Goal: Navigation & Orientation: Find specific page/section

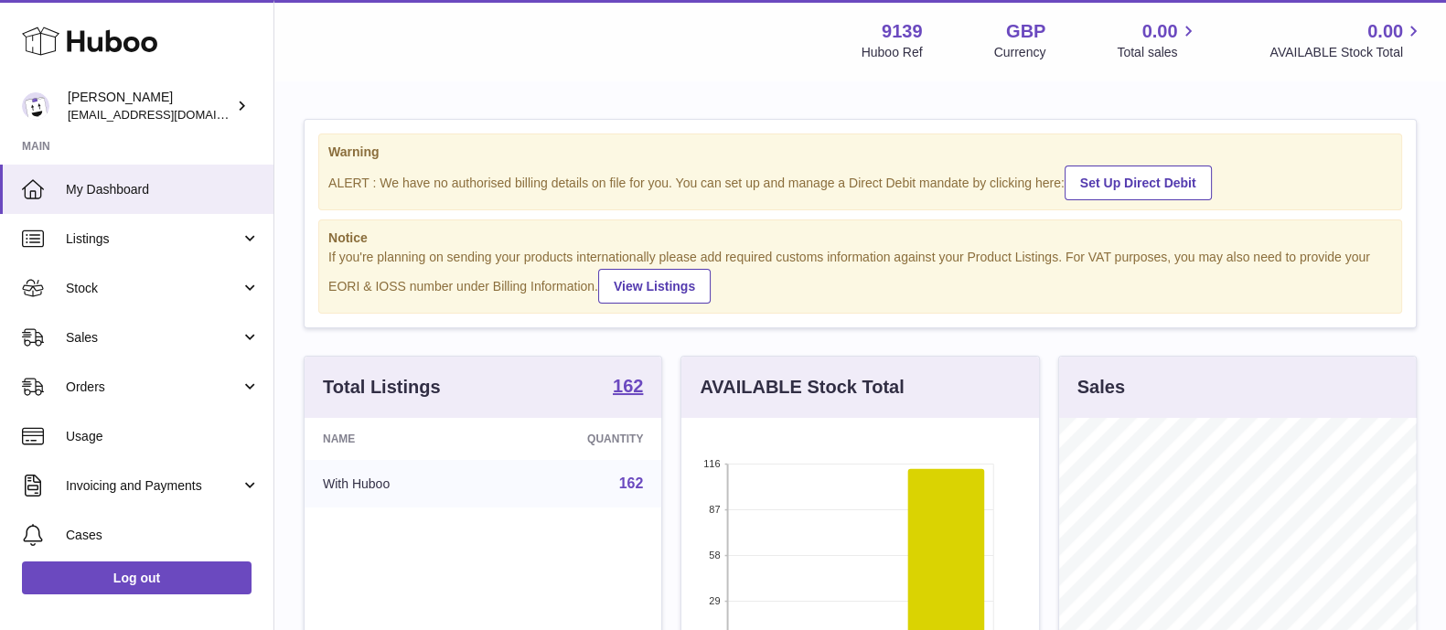
scroll to position [285, 356]
click at [635, 381] on strong "162" at bounding box center [628, 386] width 30 height 18
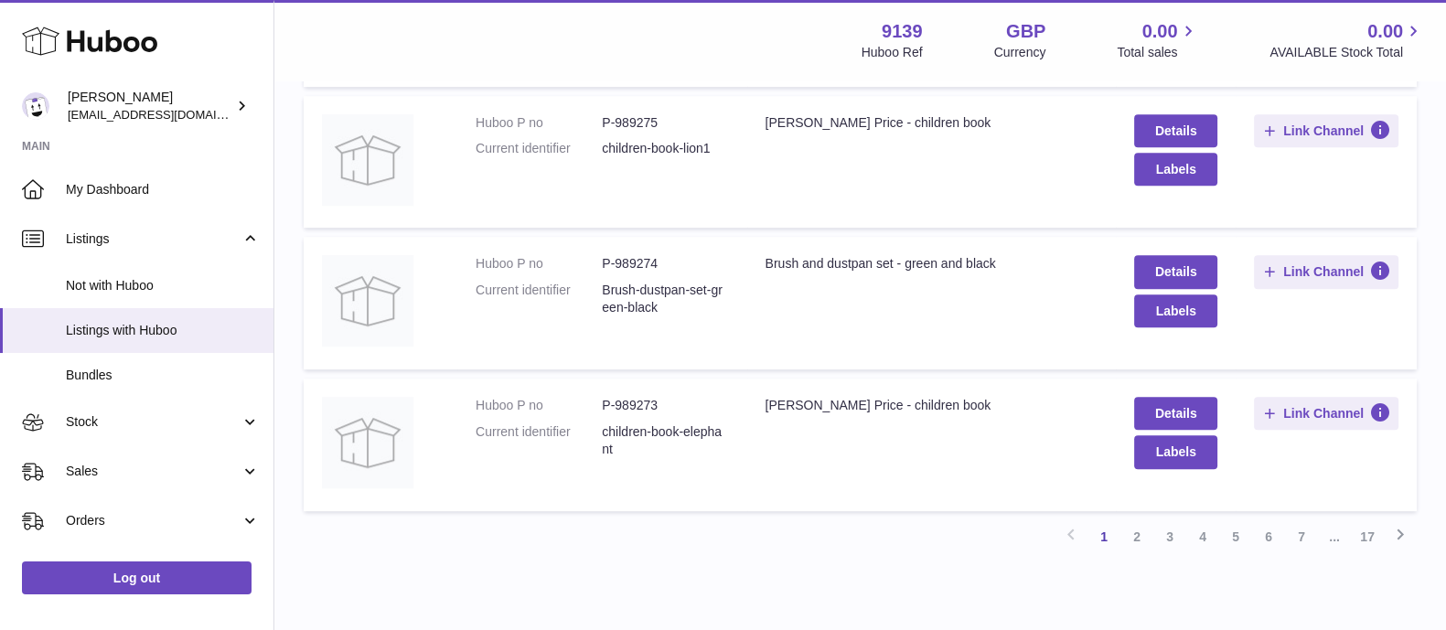
scroll to position [1300, 0]
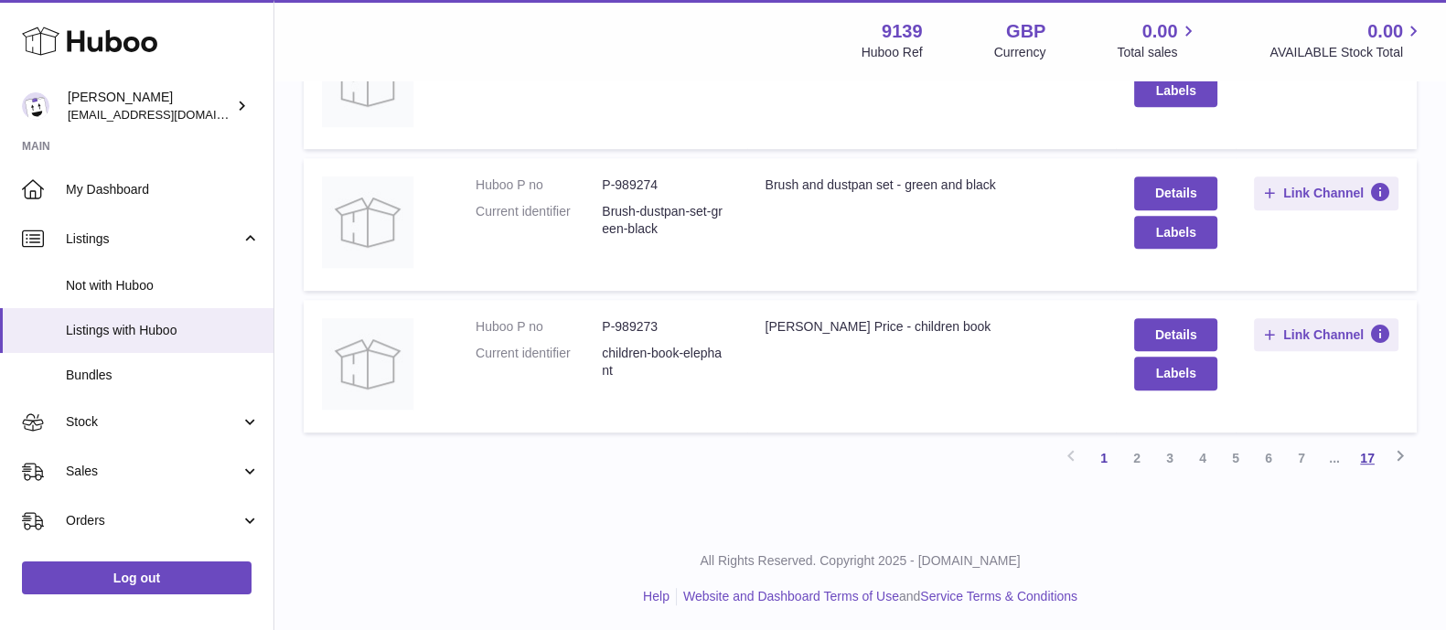
click at [1363, 454] on link "17" at bounding box center [1367, 458] width 33 height 33
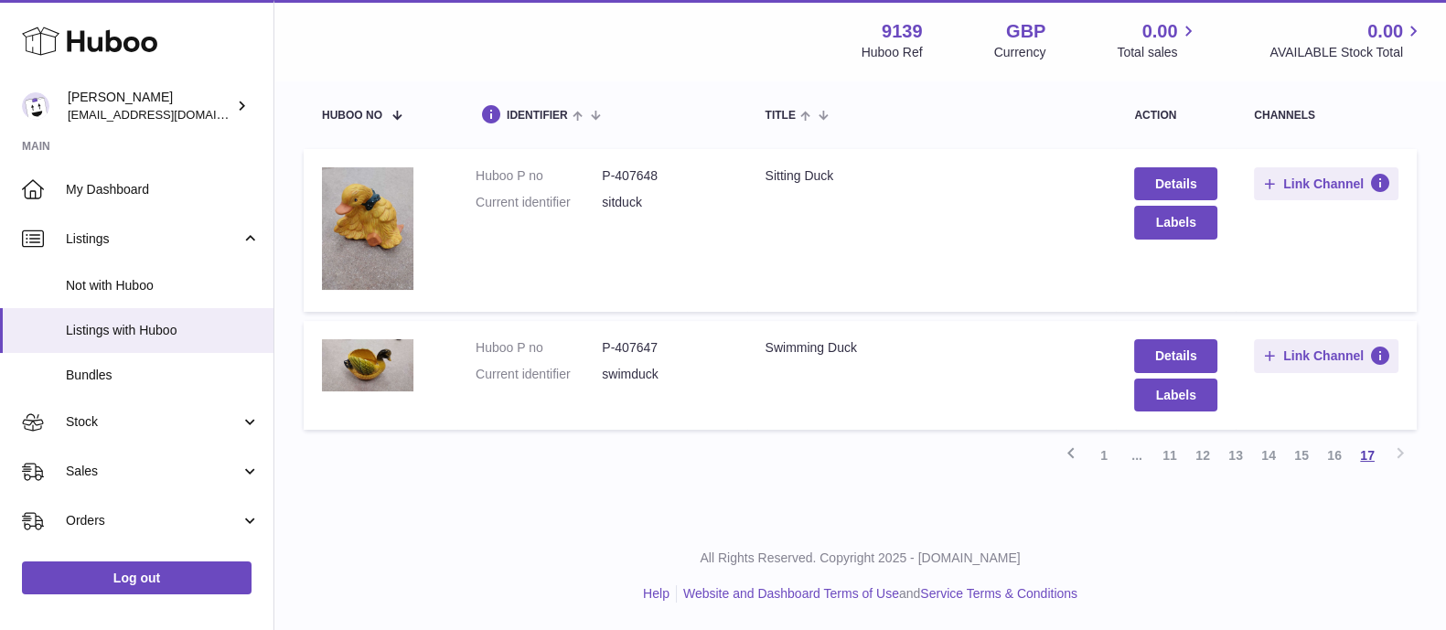
scroll to position [82, 0]
click at [1340, 452] on link "16" at bounding box center [1334, 457] width 33 height 33
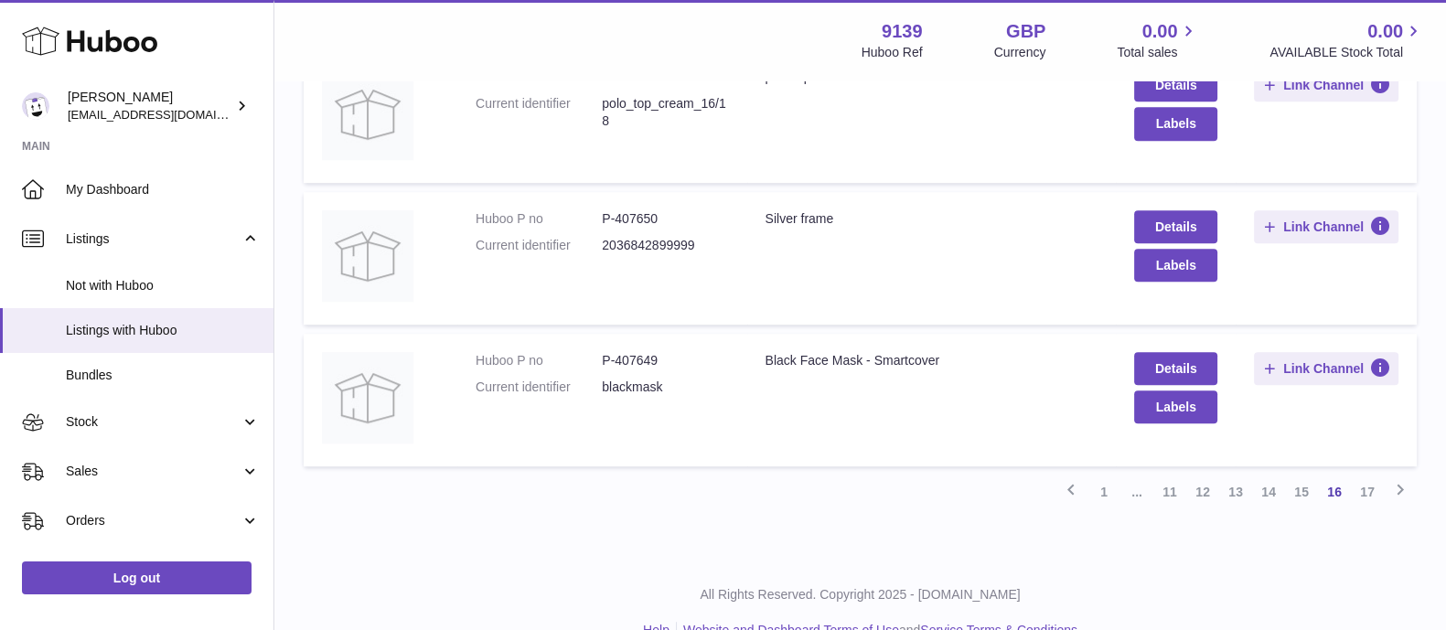
scroll to position [1340, 0]
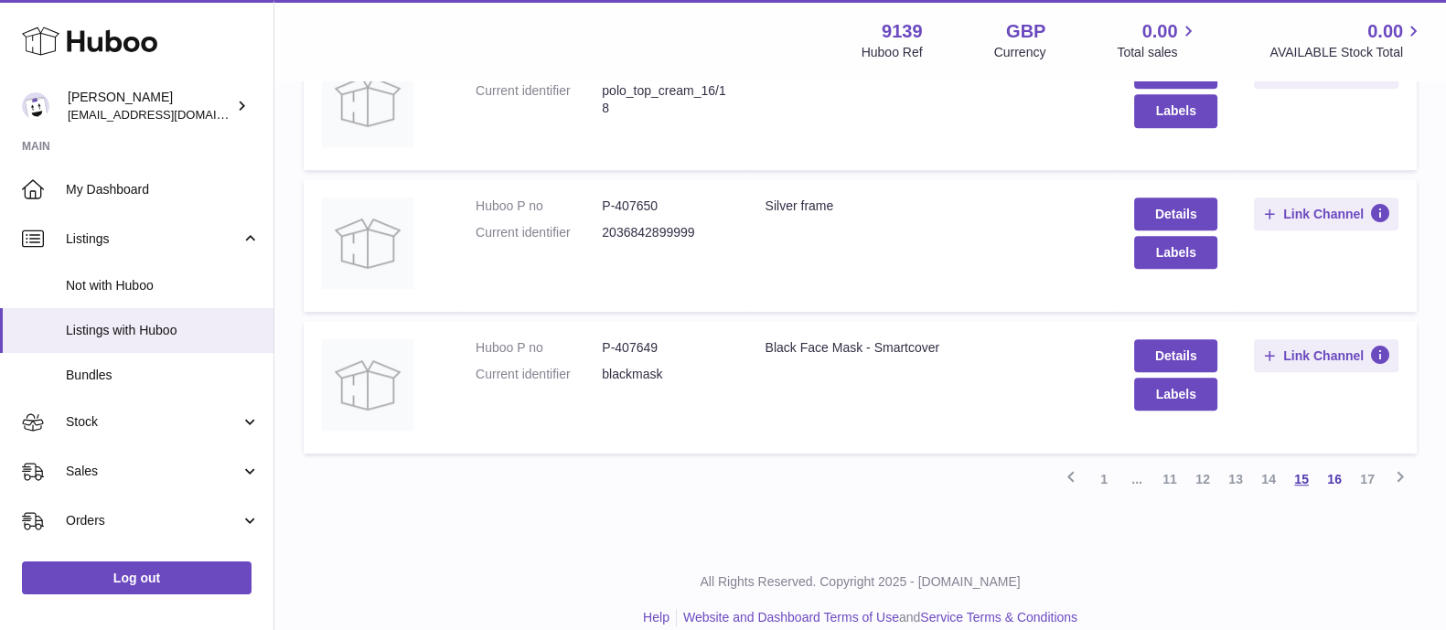
click at [1307, 478] on link "15" at bounding box center [1301, 479] width 33 height 33
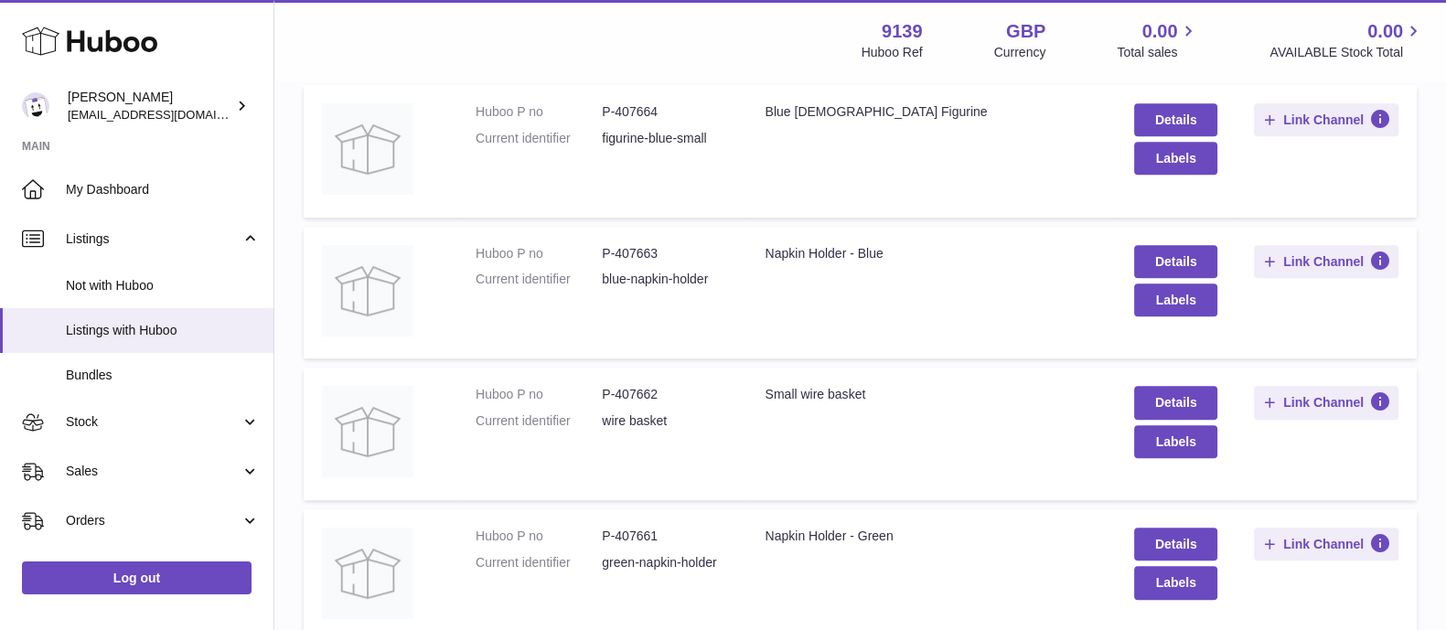
scroll to position [1300, 0]
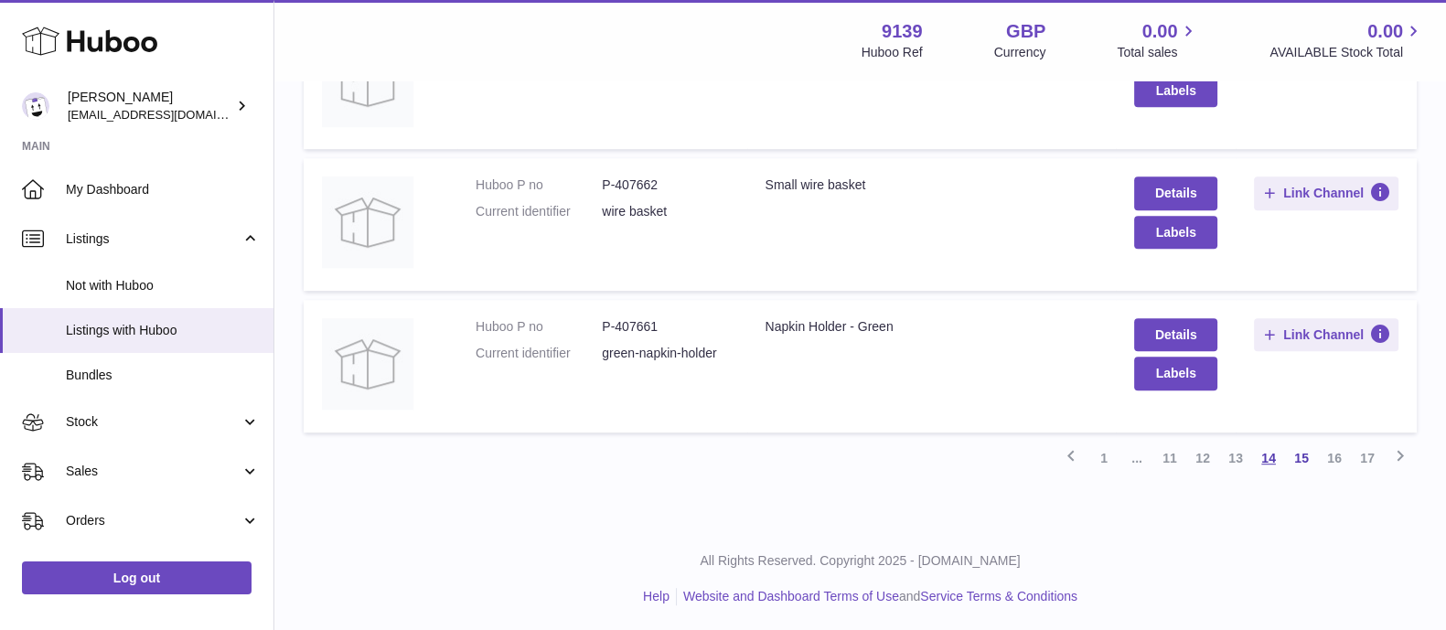
click at [1260, 454] on link "14" at bounding box center [1268, 458] width 33 height 33
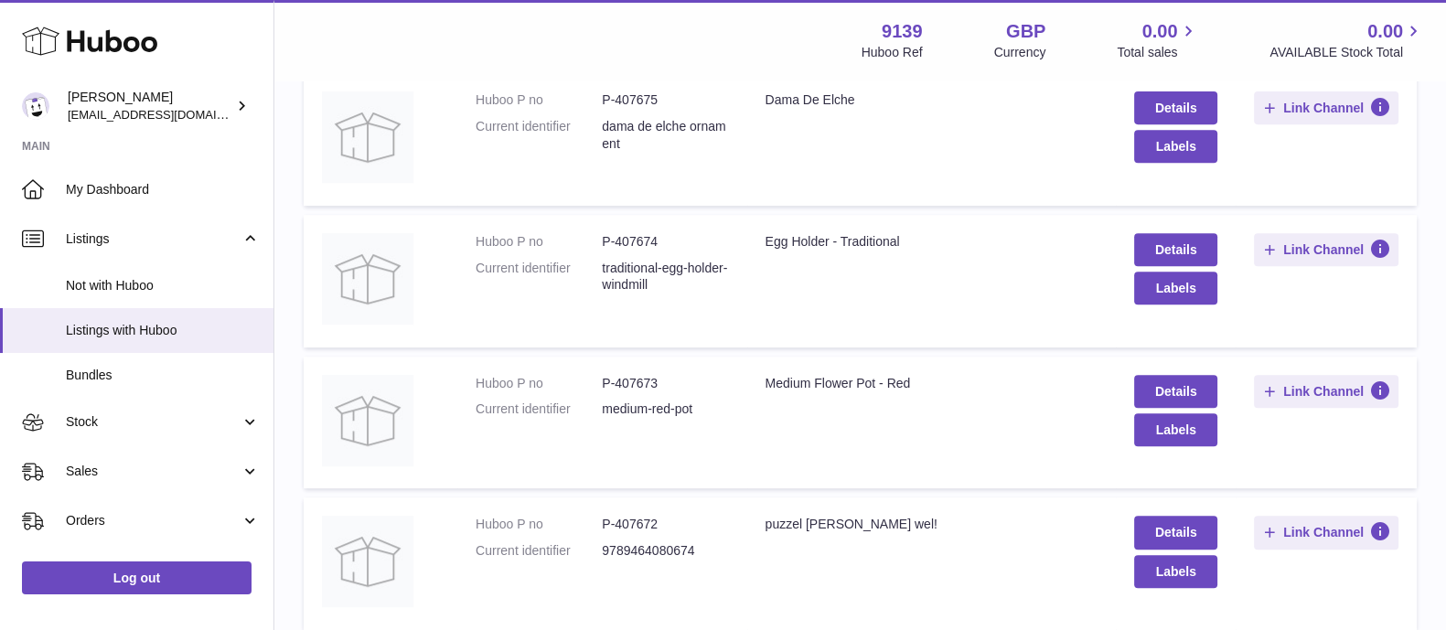
scroll to position [1300, 0]
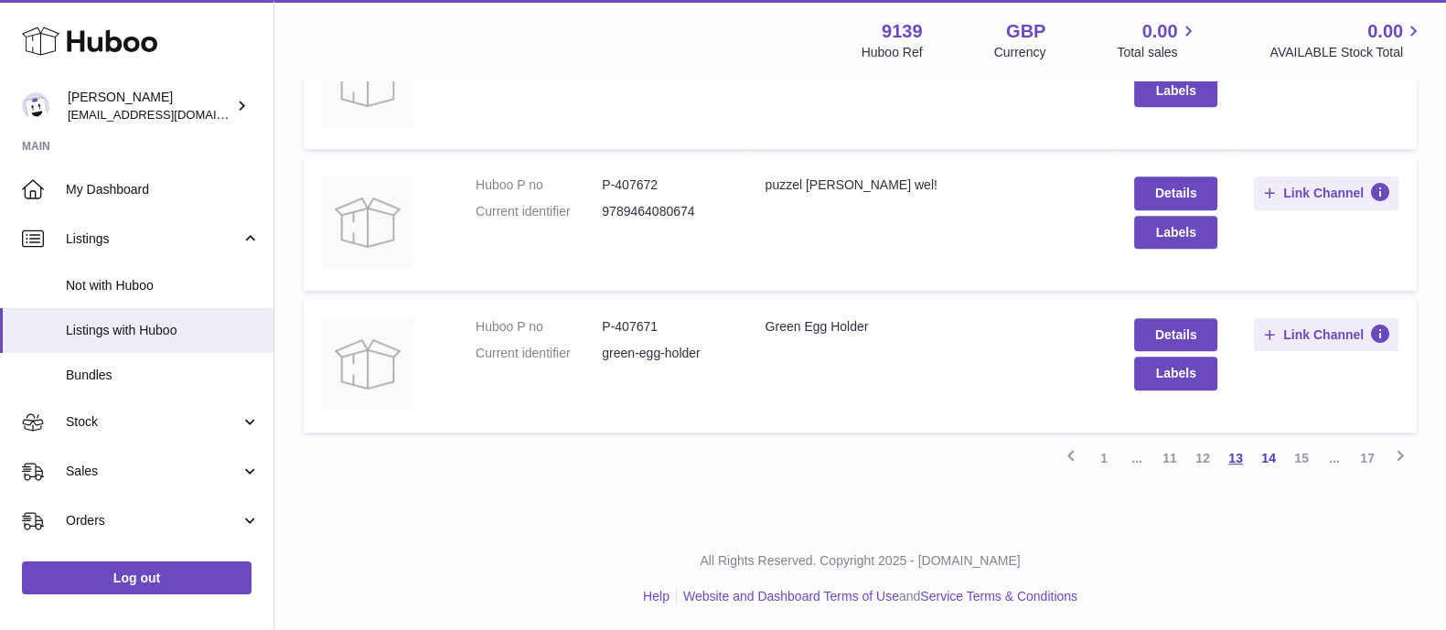
click at [1236, 455] on link "13" at bounding box center [1235, 458] width 33 height 33
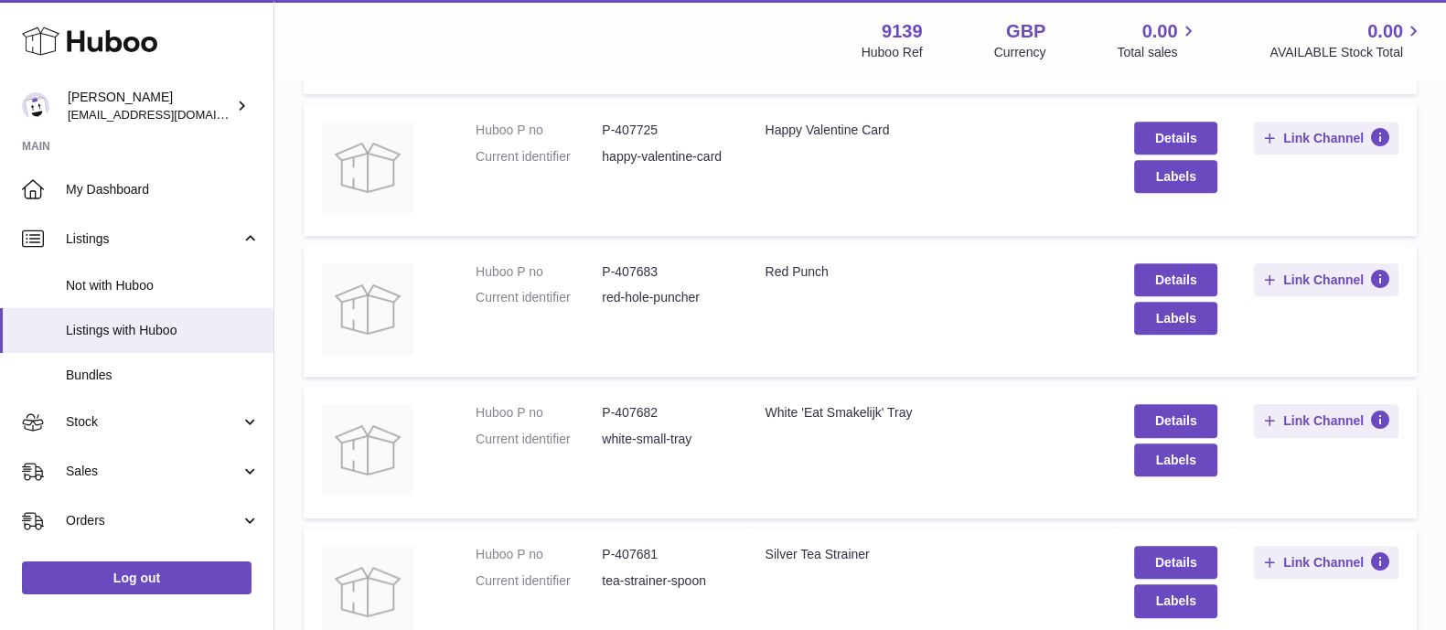
scroll to position [1300, 0]
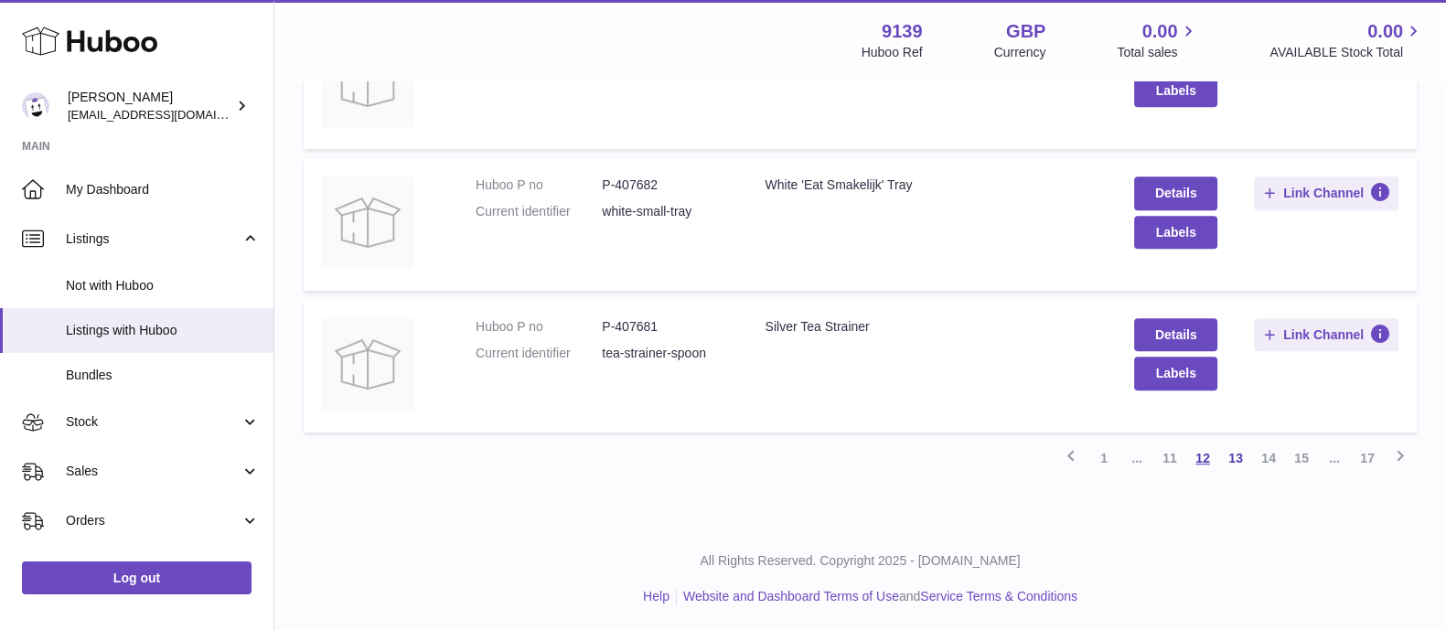
click at [1196, 456] on link "12" at bounding box center [1202, 458] width 33 height 33
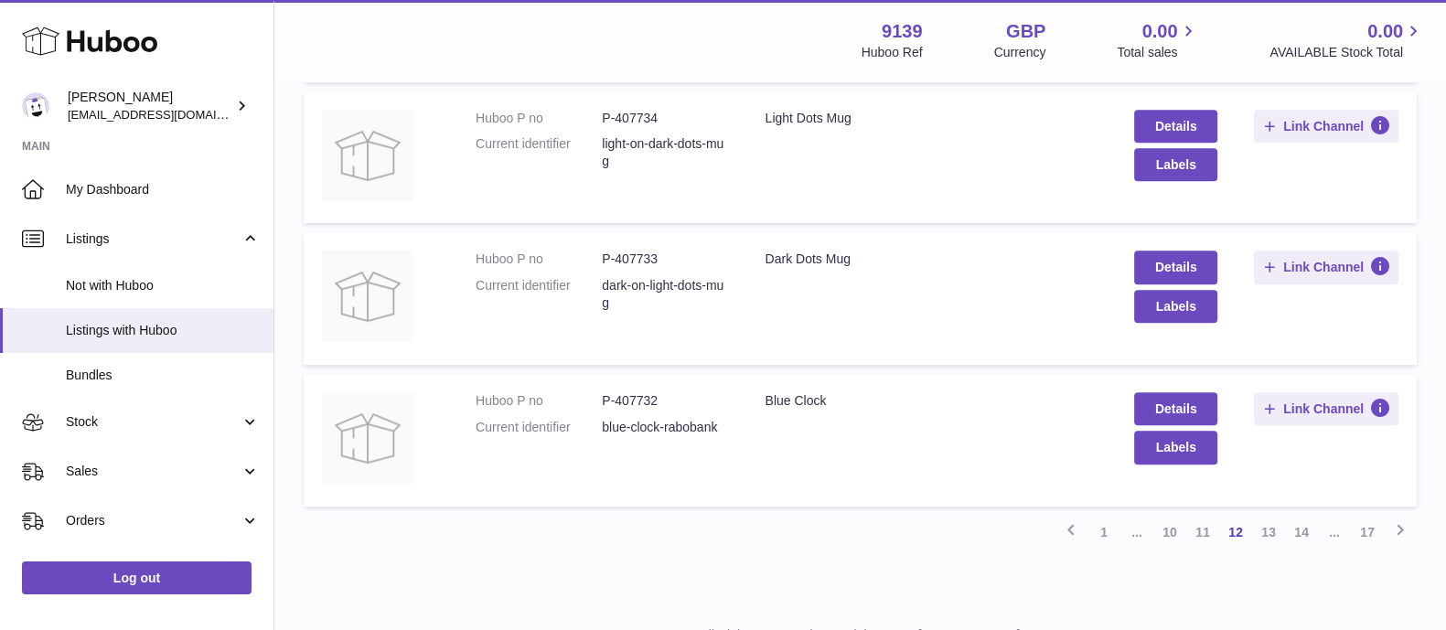
scroll to position [1300, 0]
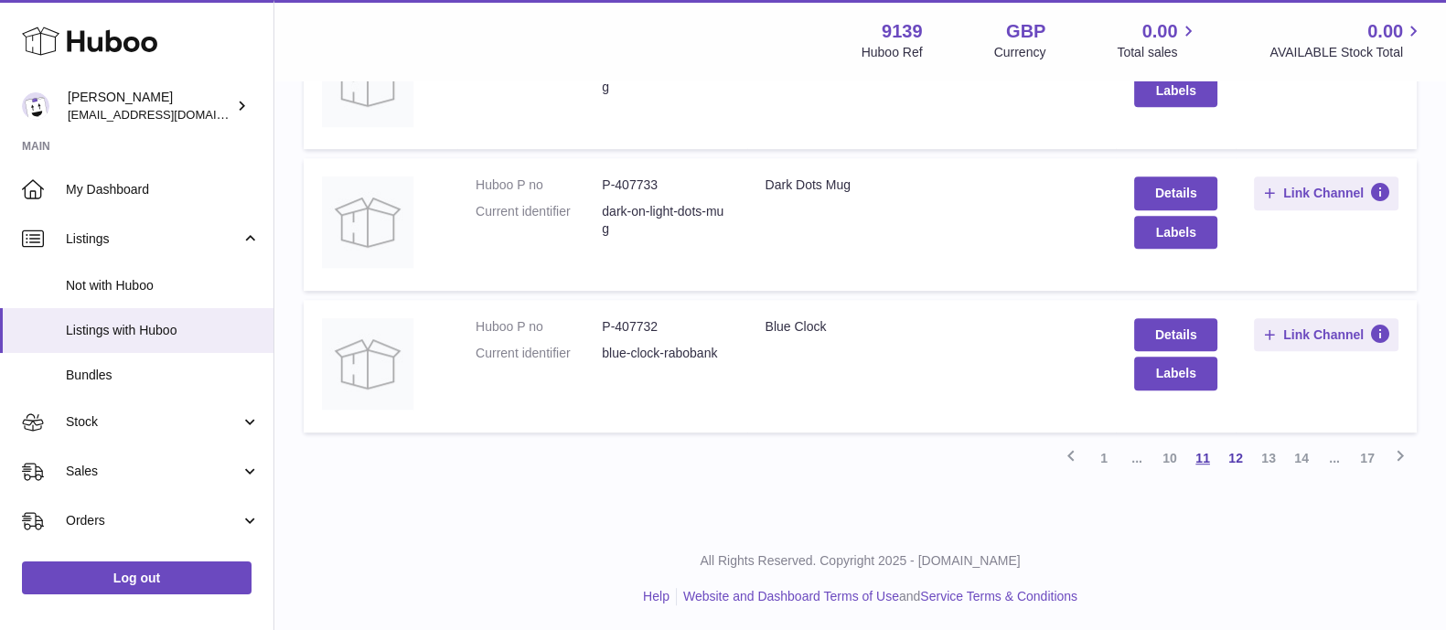
click at [1201, 451] on link "11" at bounding box center [1202, 458] width 33 height 33
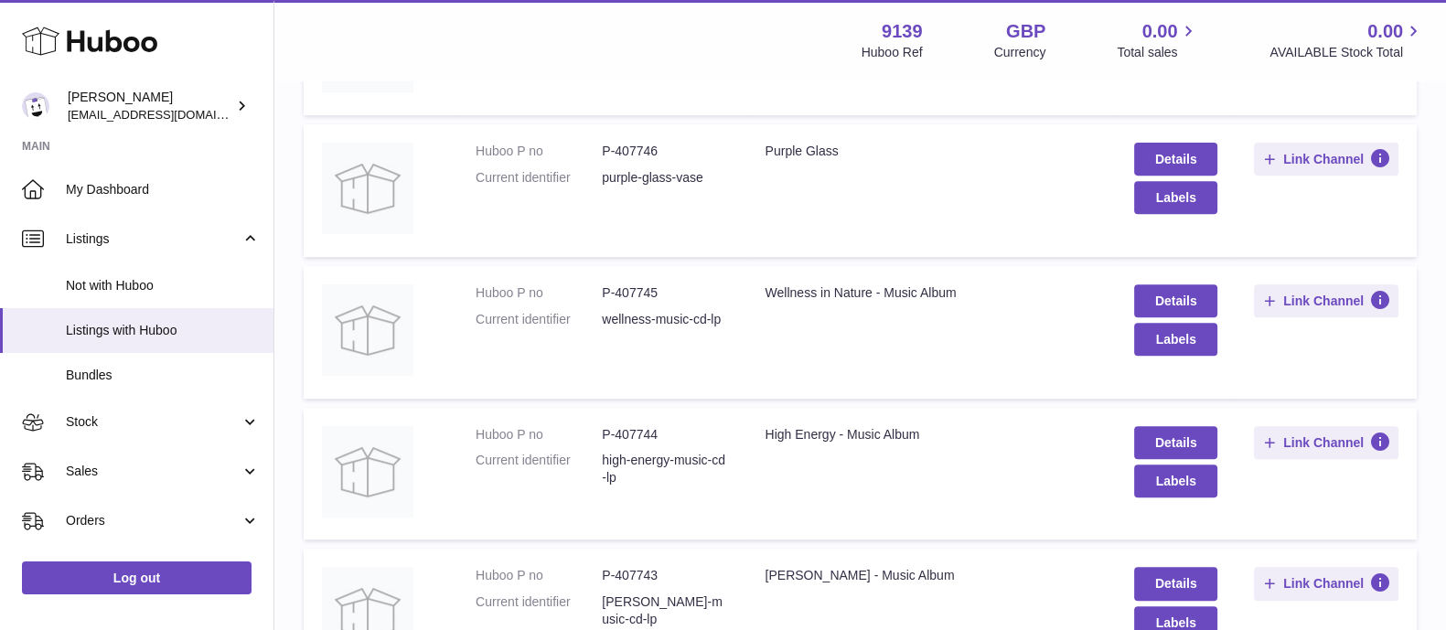
scroll to position [1300, 0]
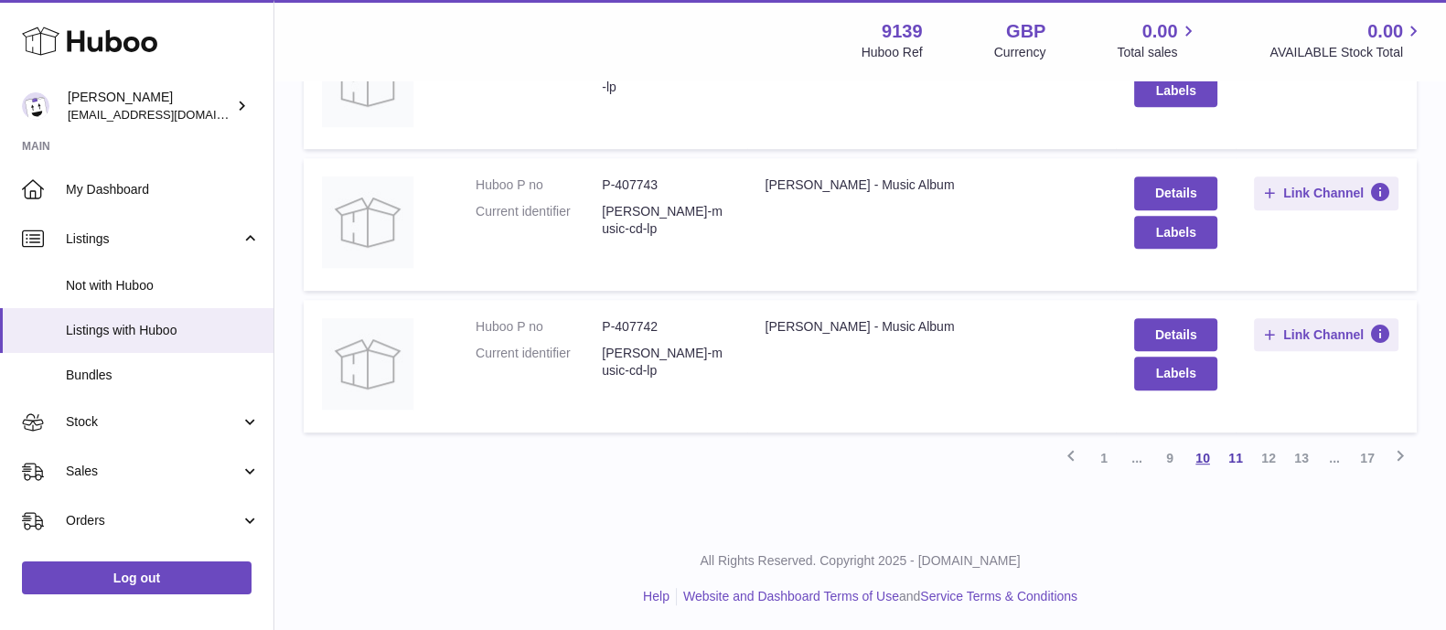
click at [1200, 456] on link "10" at bounding box center [1202, 458] width 33 height 33
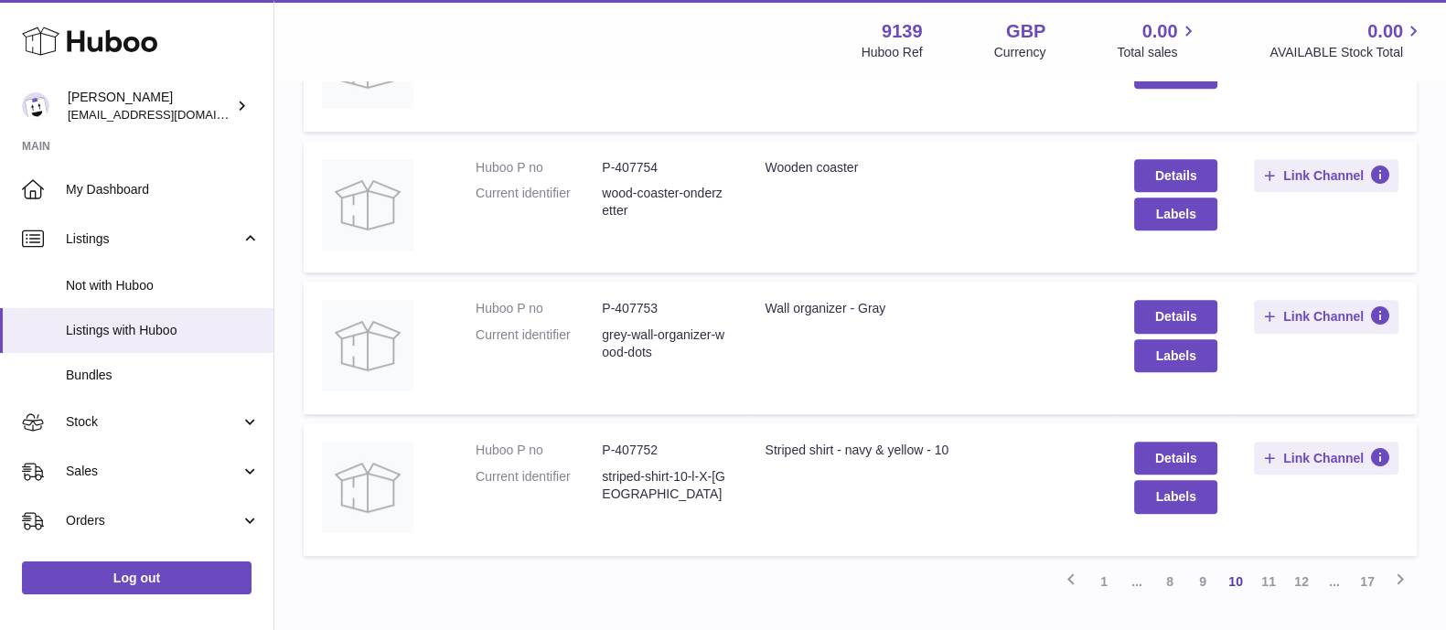
scroll to position [1300, 0]
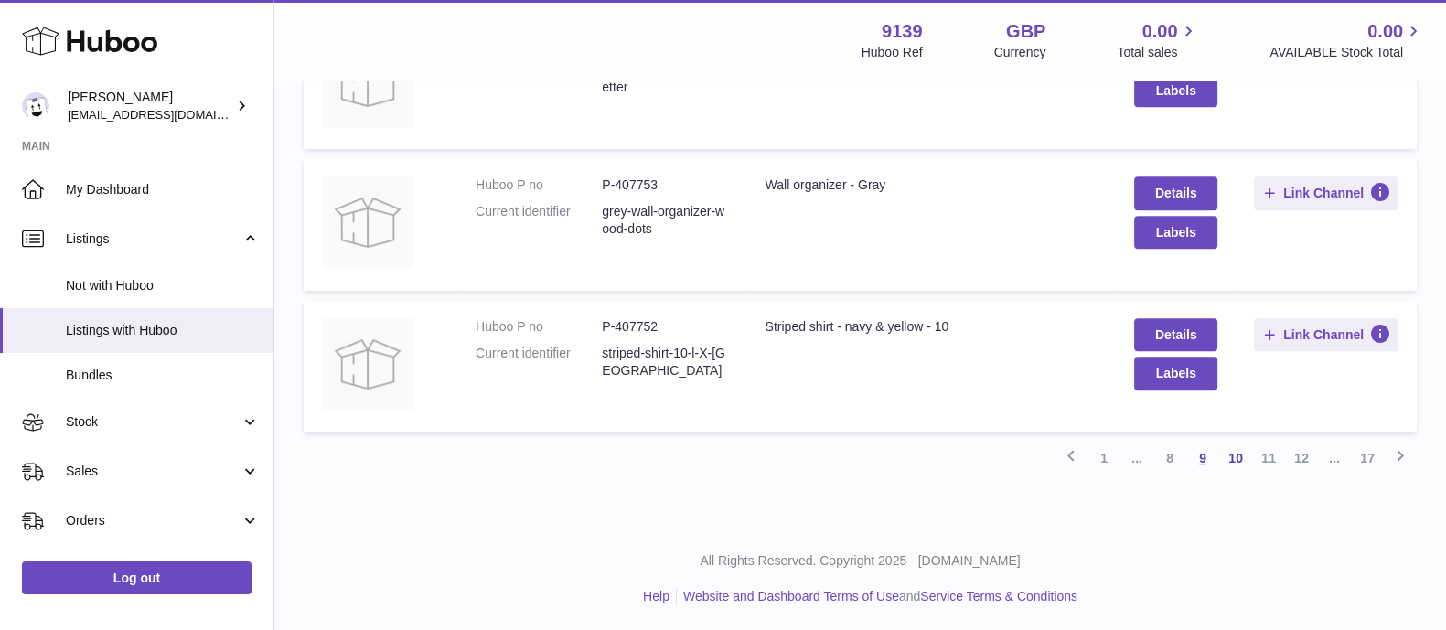
click at [1202, 459] on link "9" at bounding box center [1202, 458] width 33 height 33
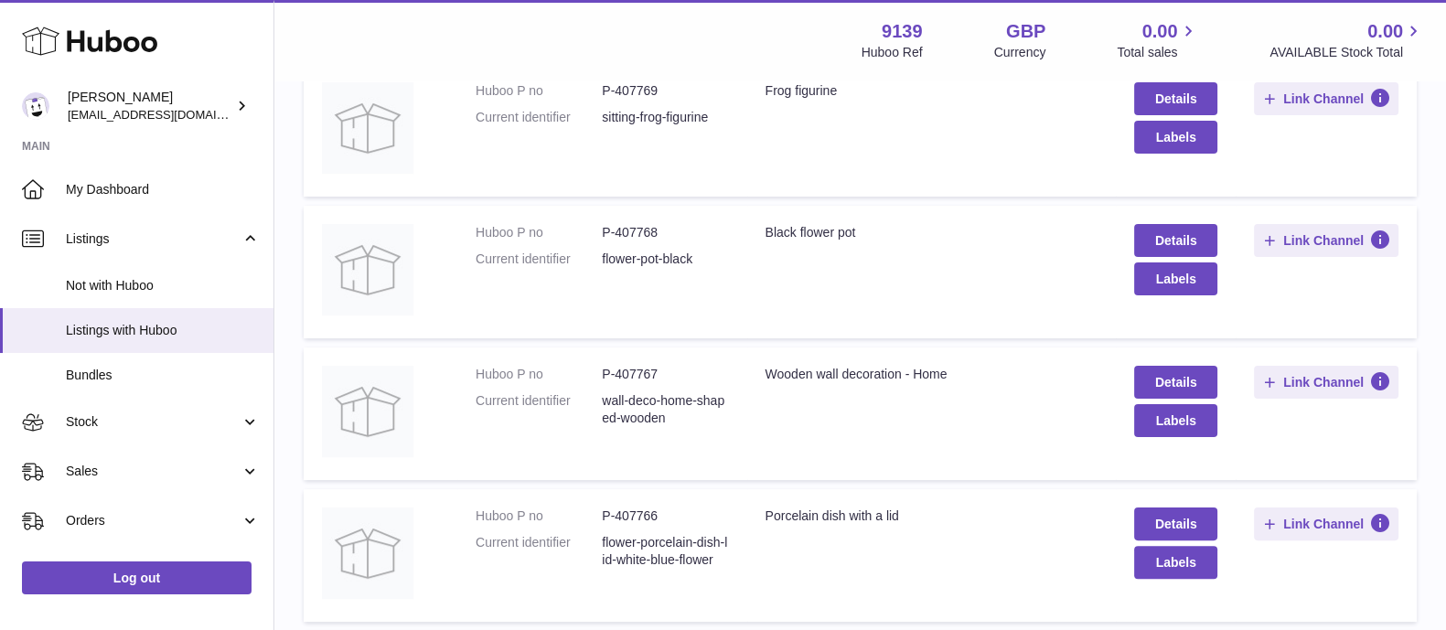
scroll to position [767, 0]
